Goal: Communication & Community: Ask a question

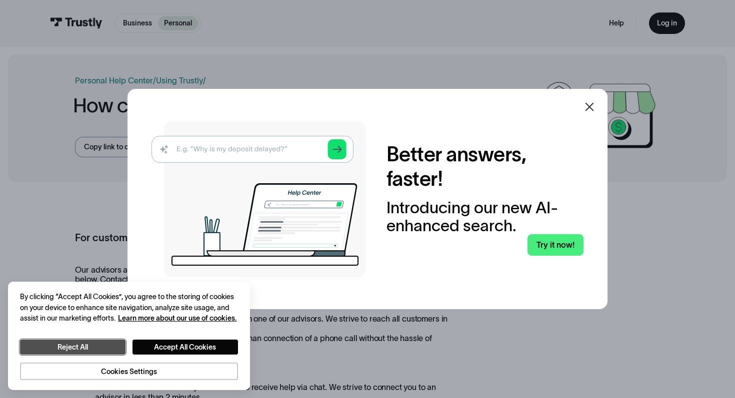
click at [96, 350] on button "Reject All" at bounding box center [72, 347] width 105 height 15
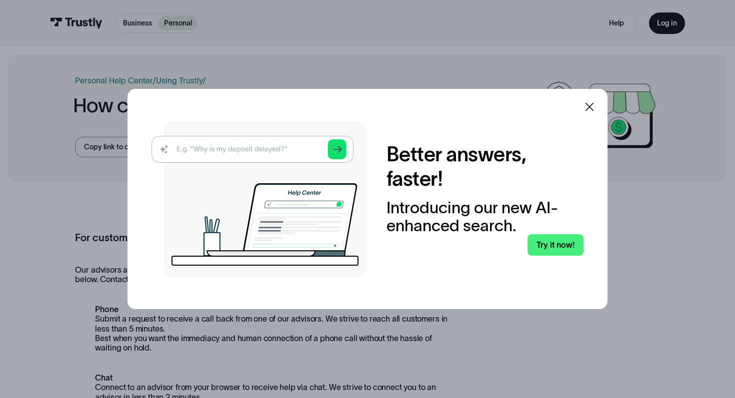
click at [591, 107] on icon at bounding box center [589, 107] width 12 height 12
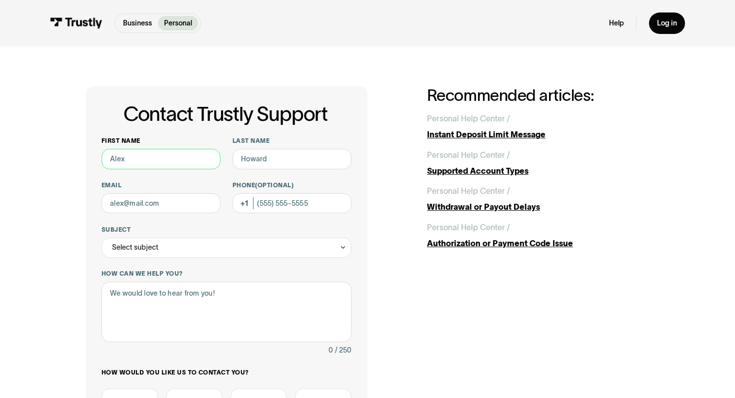
click at [161, 164] on input "First name" at bounding box center [160, 159] width 119 height 20
type input "Harish"
click at [254, 161] on input "Last name" at bounding box center [291, 159] width 119 height 20
type input "vallamreddy"
click at [165, 205] on input "Email" at bounding box center [160, 203] width 119 height 20
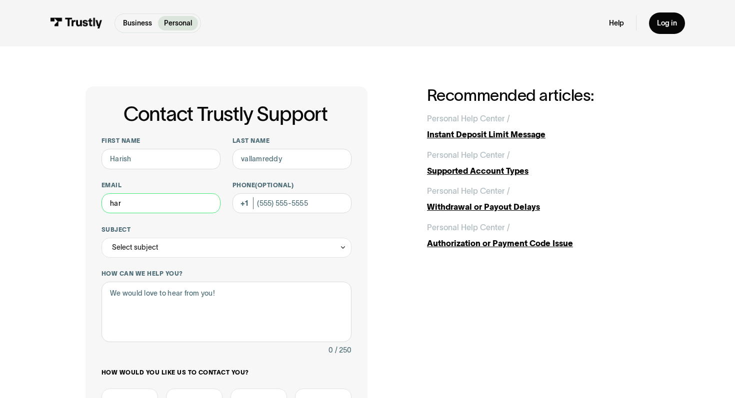
type input "[EMAIL_ADDRESS][DOMAIN_NAME]"
click at [268, 206] on input "Phone (Optional)" at bounding box center [291, 203] width 119 height 20
click at [296, 204] on input "Phone (Optional)" at bounding box center [291, 203] width 119 height 20
type input "[PHONE_NUMBER]"
click at [235, 251] on div "Select subject" at bounding box center [226, 248] width 250 height 20
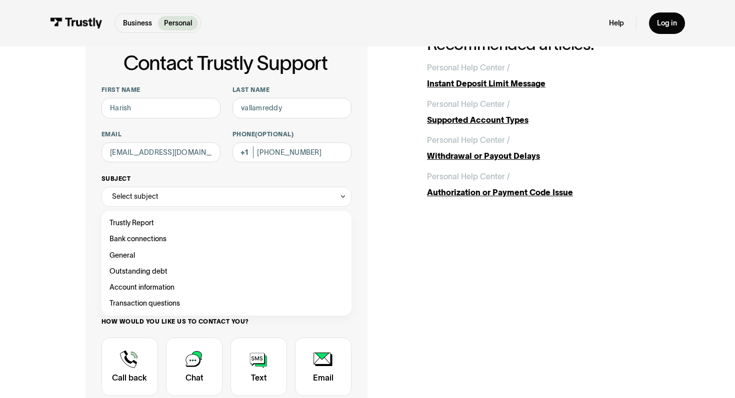
scroll to position [53, 0]
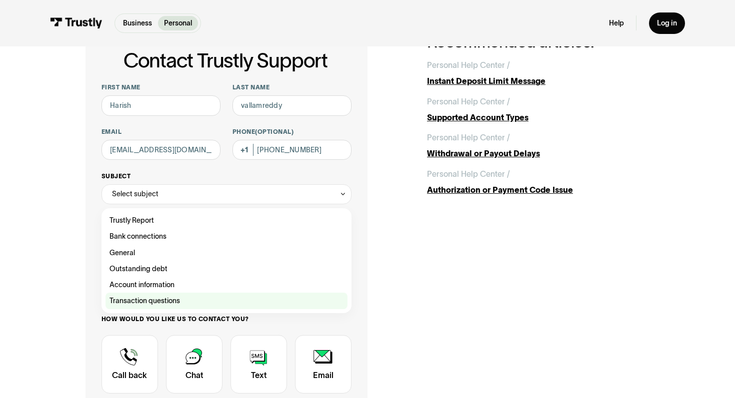
click at [141, 303] on div "Contact Trustly Support" at bounding box center [226, 301] width 242 height 16
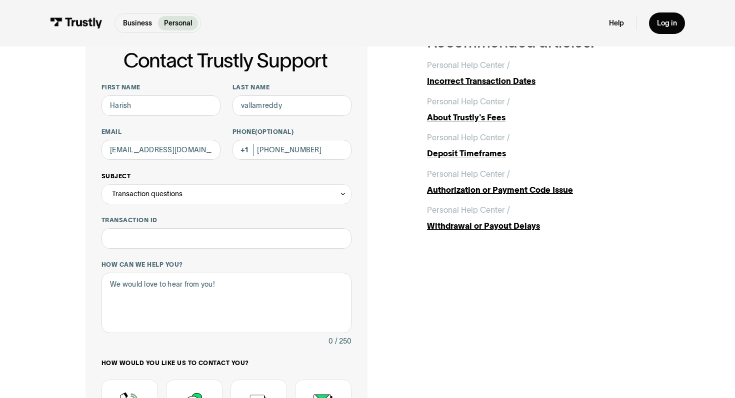
click at [203, 191] on div "Transaction questions" at bounding box center [226, 194] width 250 height 20
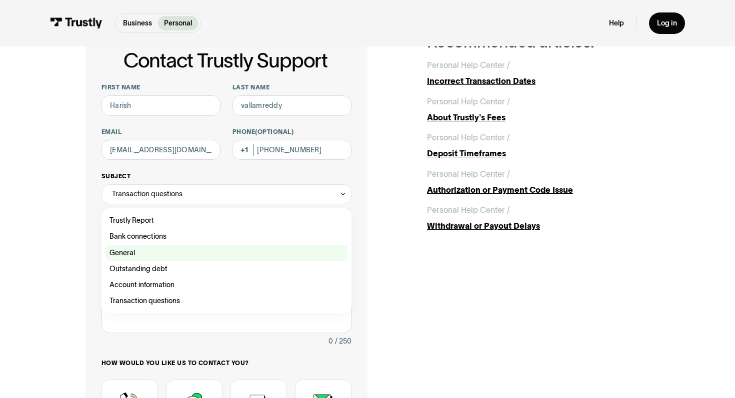
click at [129, 255] on div "Contact Trustly Support" at bounding box center [226, 253] width 242 height 16
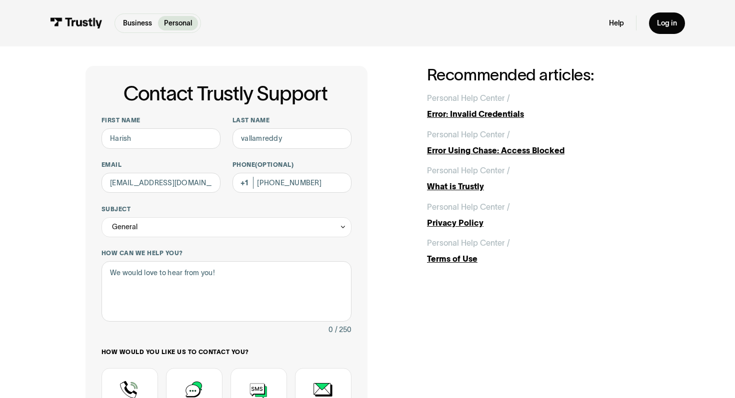
scroll to position [18, 0]
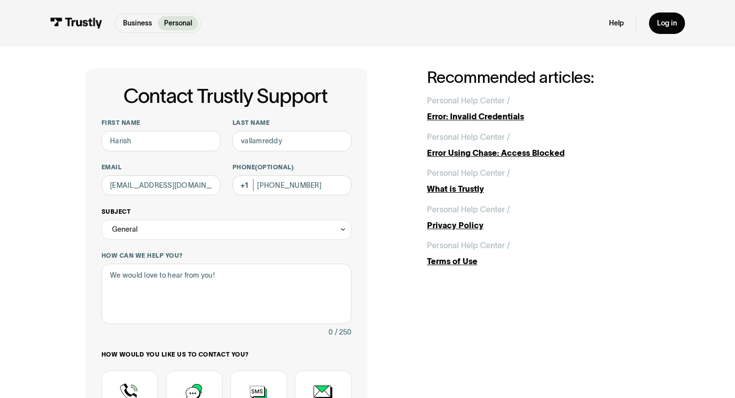
click at [187, 234] on div "General" at bounding box center [226, 230] width 250 height 20
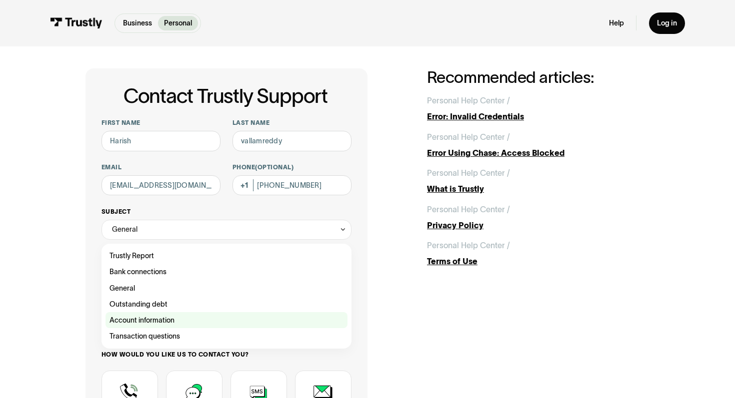
click at [149, 319] on div "Contact Trustly Support" at bounding box center [226, 320] width 242 height 16
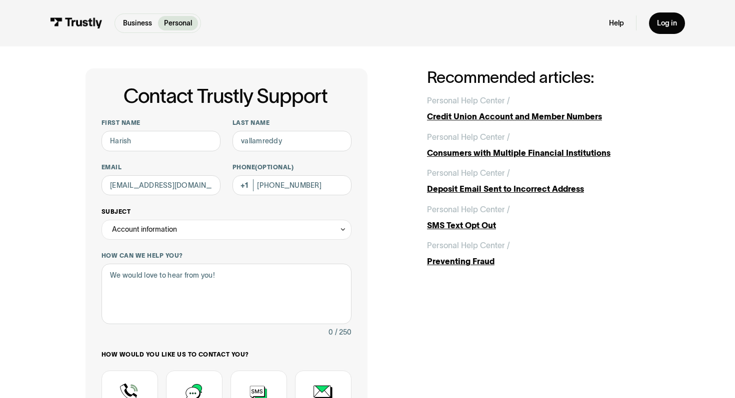
click at [189, 233] on div "Account information" at bounding box center [226, 230] width 250 height 20
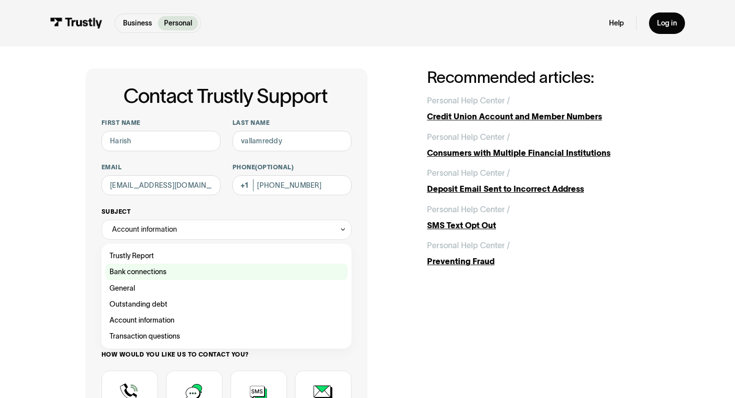
click at [138, 272] on div "Contact Trustly Support" at bounding box center [226, 272] width 242 height 16
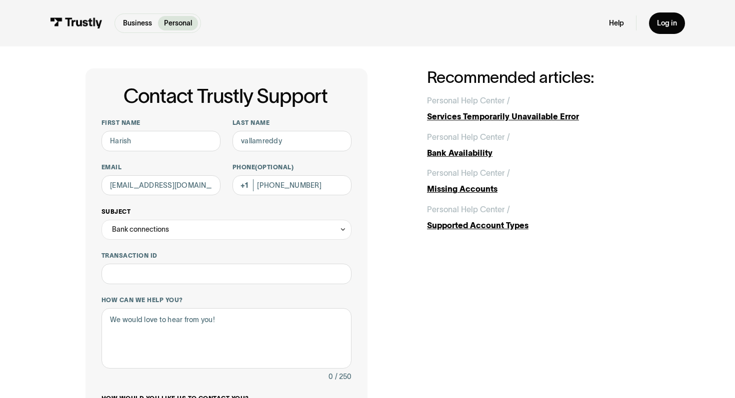
click at [162, 225] on div "Bank connections" at bounding box center [140, 229] width 57 height 12
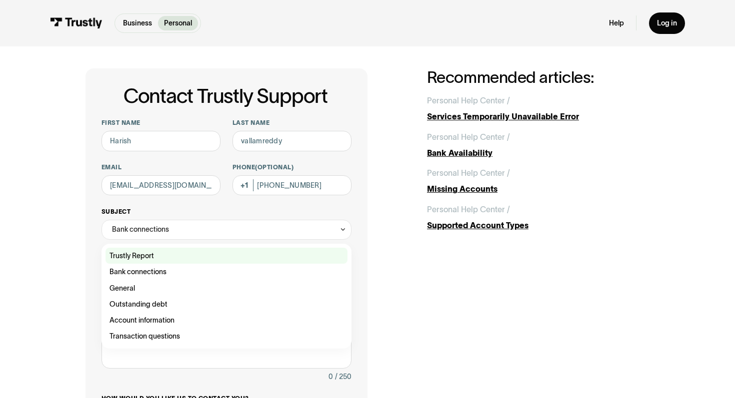
click at [138, 258] on div "Contact Trustly Support" at bounding box center [226, 256] width 242 height 16
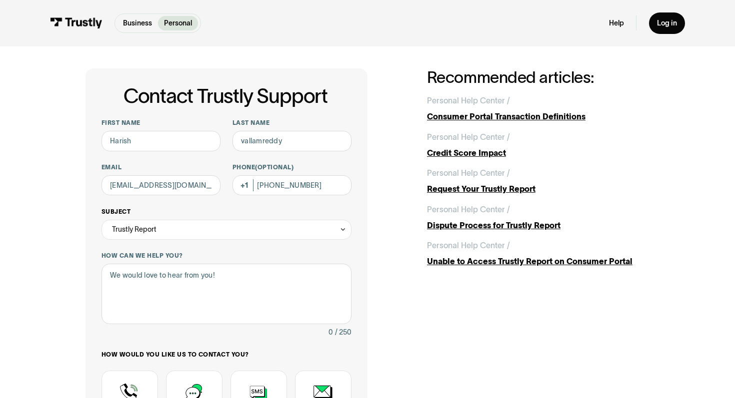
click at [155, 231] on div "Trustly Report" at bounding box center [134, 229] width 44 height 12
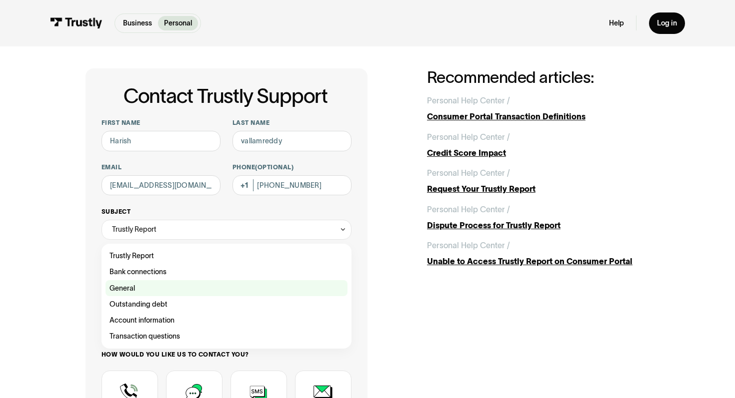
click at [130, 293] on div "Contact Trustly Support" at bounding box center [226, 288] width 242 height 16
type input "*******"
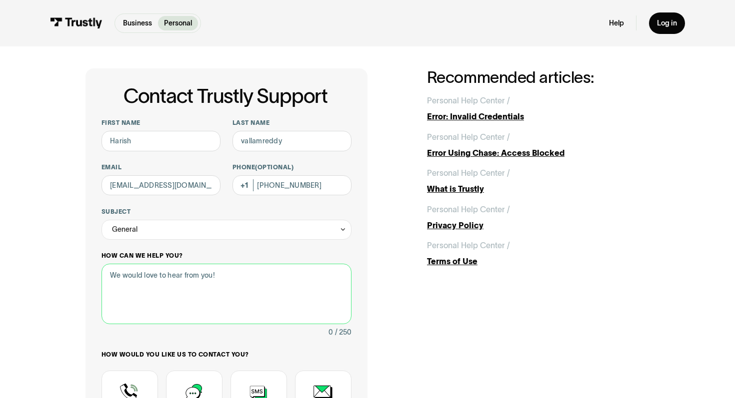
click at [151, 285] on textarea "How can we help you?" at bounding box center [226, 294] width 250 height 60
click at [132, 276] on textarea "i couldnt do a ACH trasnaction i need your support" at bounding box center [226, 294] width 250 height 60
click at [136, 276] on textarea "i couldnt do a ACH trasnaction i need your support" at bounding box center [226, 294] width 250 height 60
click at [202, 277] on textarea "i couldn't do a ACH trasnaction i need your support" at bounding box center [226, 294] width 250 height 60
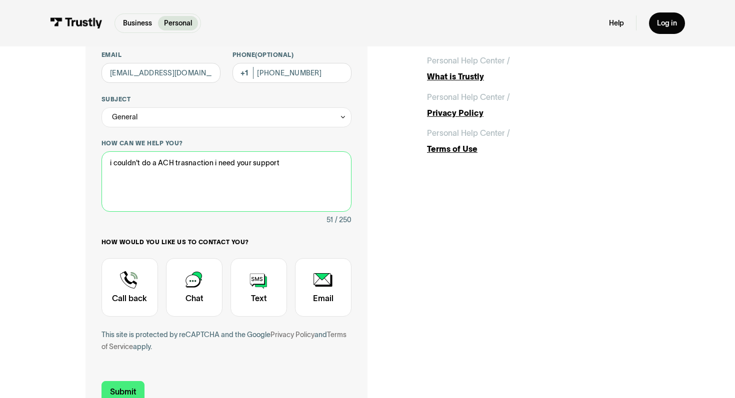
scroll to position [141, 0]
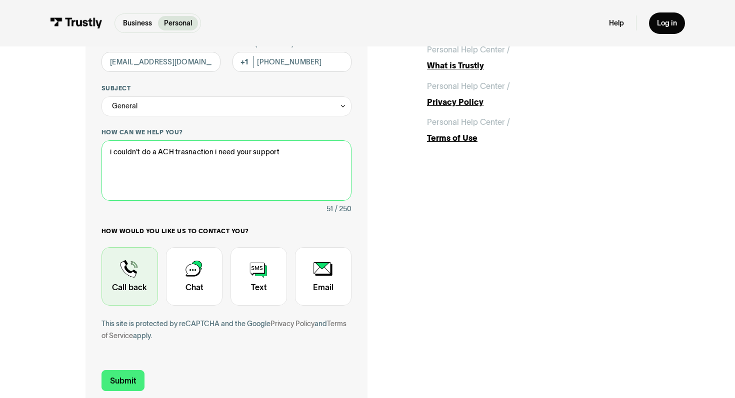
type textarea "i couldn't do a ACH trasnaction i need your support"
click at [127, 283] on div "Contact Trustly Support" at bounding box center [129, 276] width 56 height 58
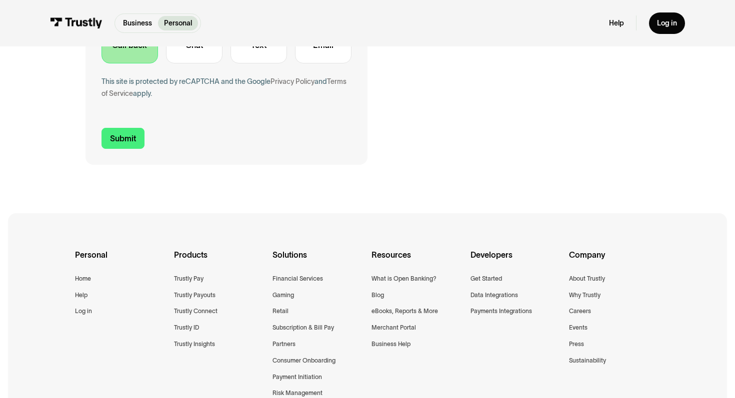
scroll to position [386, 0]
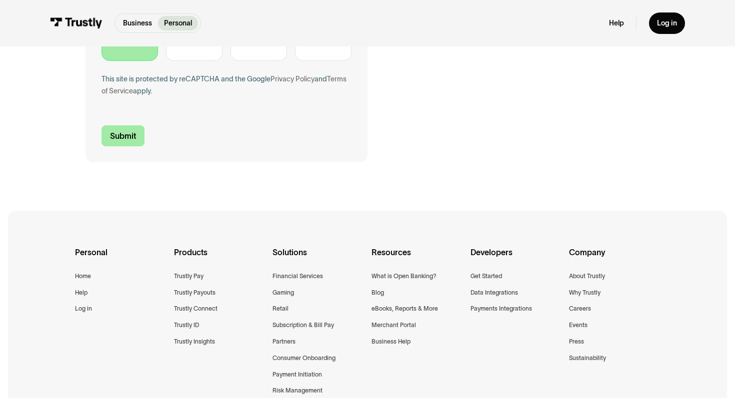
click at [123, 133] on input "Submit" at bounding box center [122, 135] width 43 height 21
type input "[PHONE_NUMBER]"
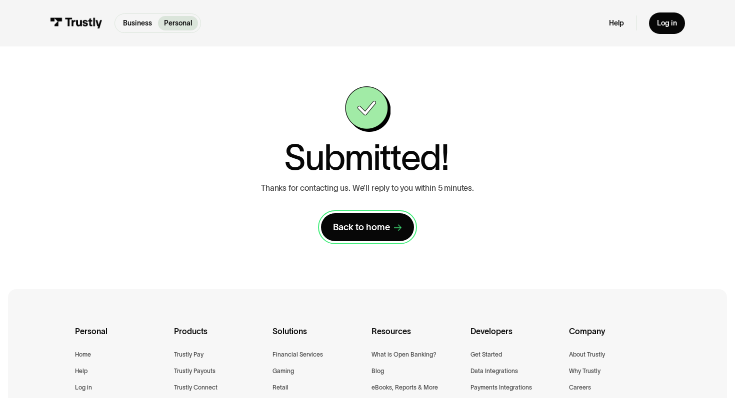
click at [364, 233] on div "Back to home" at bounding box center [361, 227] width 57 height 12
